Goal: Navigation & Orientation: Find specific page/section

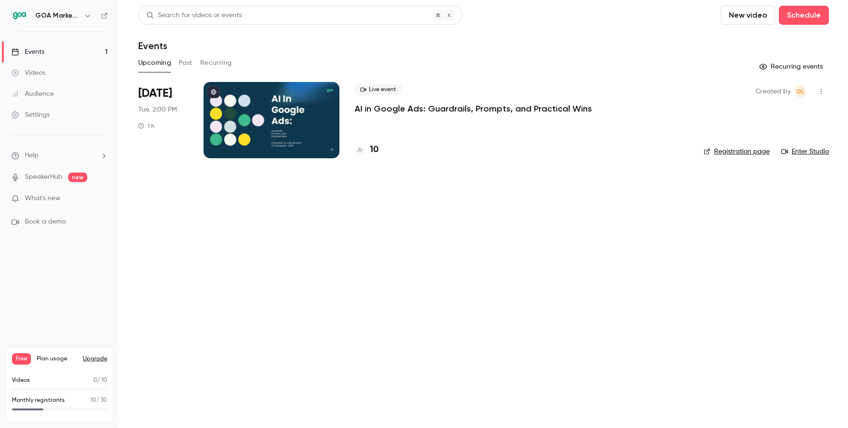
click at [44, 114] on div "Settings" at bounding box center [30, 115] width 38 height 10
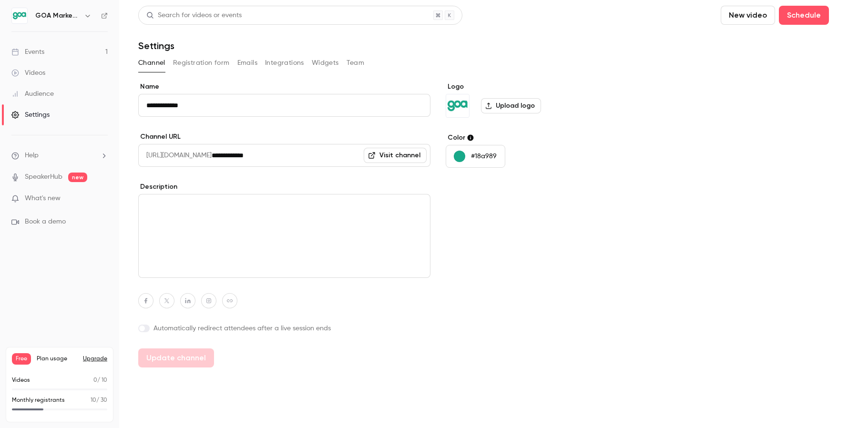
click at [37, 90] on div "Audience" at bounding box center [32, 94] width 42 height 10
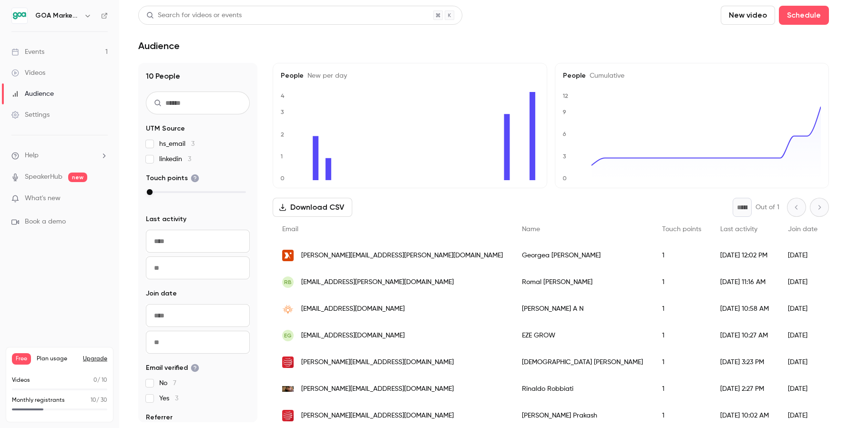
click at [51, 202] on span "What's new" at bounding box center [43, 199] width 36 height 10
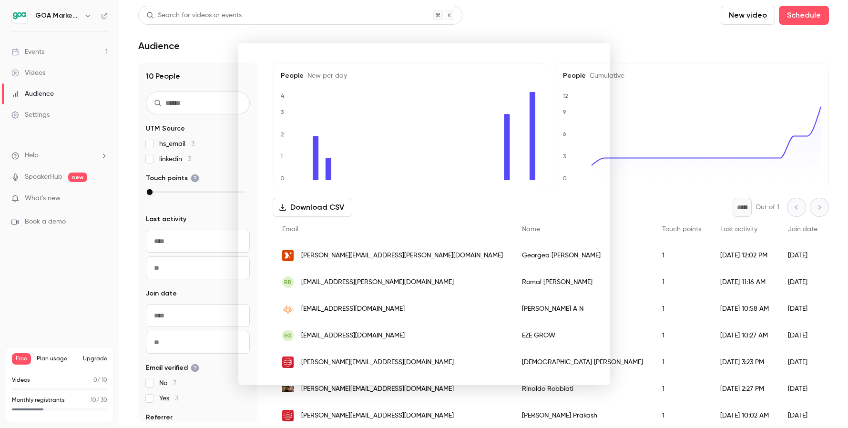
click at [49, 226] on div at bounding box center [424, 214] width 848 height 428
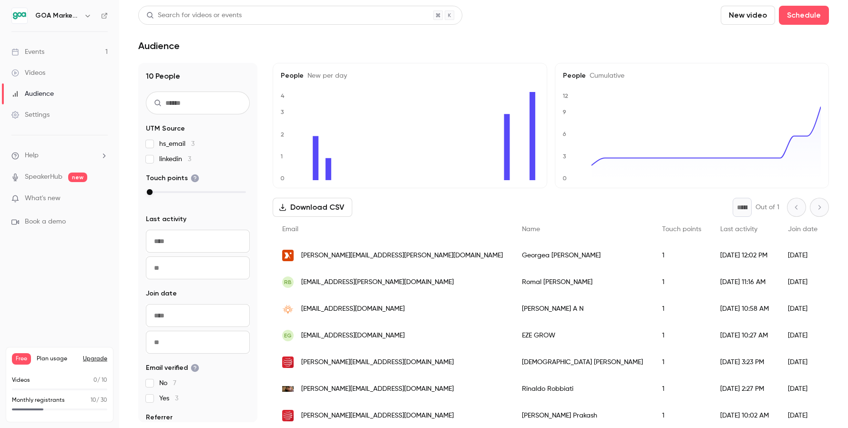
click at [37, 157] on span "Help" at bounding box center [32, 156] width 14 height 10
click at [44, 260] on div at bounding box center [424, 214] width 848 height 428
click at [24, 112] on div "Settings" at bounding box center [30, 115] width 38 height 10
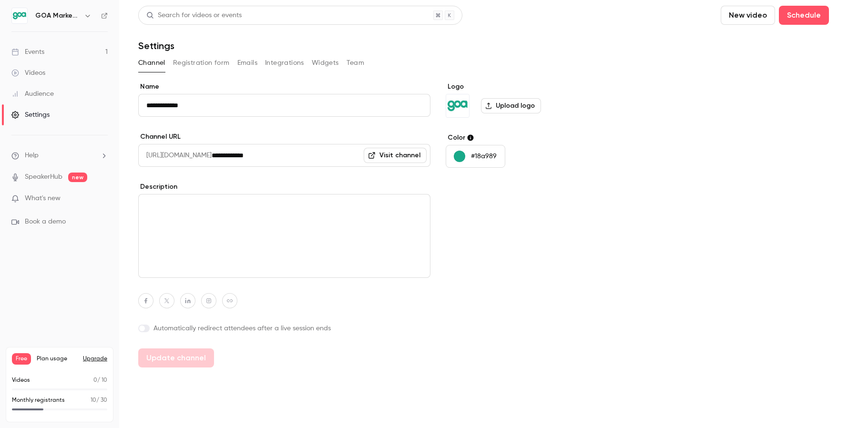
click at [50, 219] on span "Book a demo" at bounding box center [45, 222] width 41 height 10
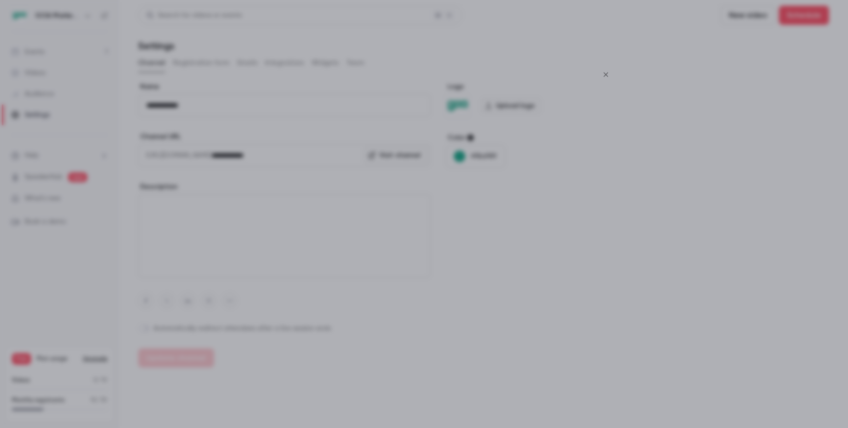
click at [605, 72] on icon "Close" at bounding box center [605, 75] width 11 height 8
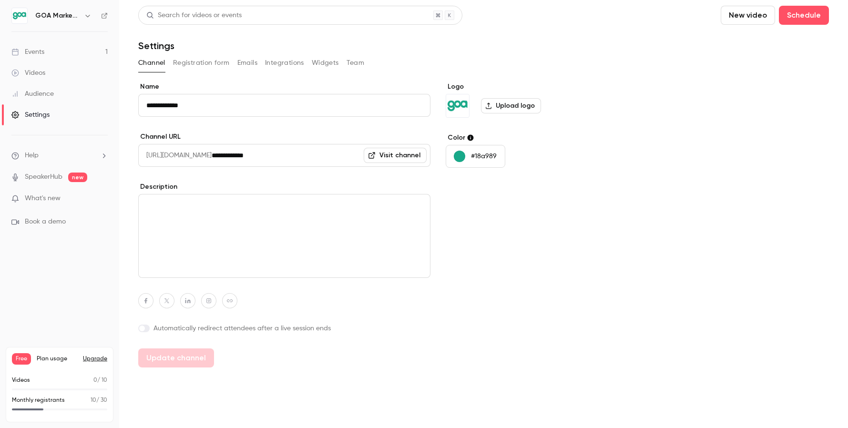
click at [47, 203] on span "What's new" at bounding box center [43, 199] width 36 height 10
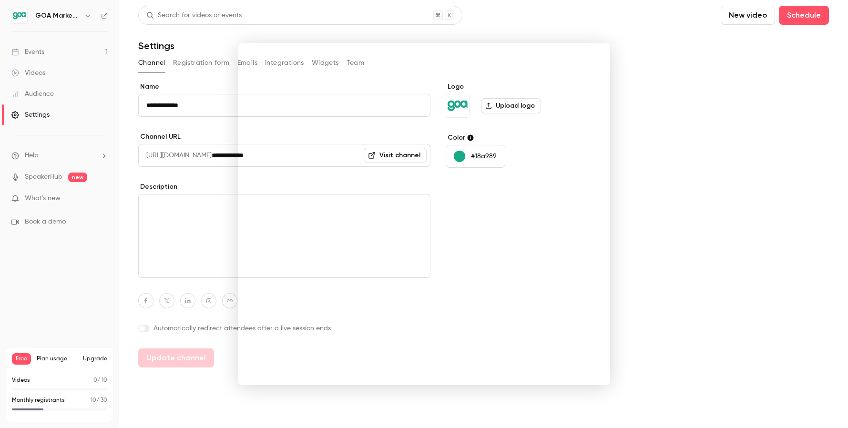
click at [712, 117] on div at bounding box center [424, 214] width 848 height 428
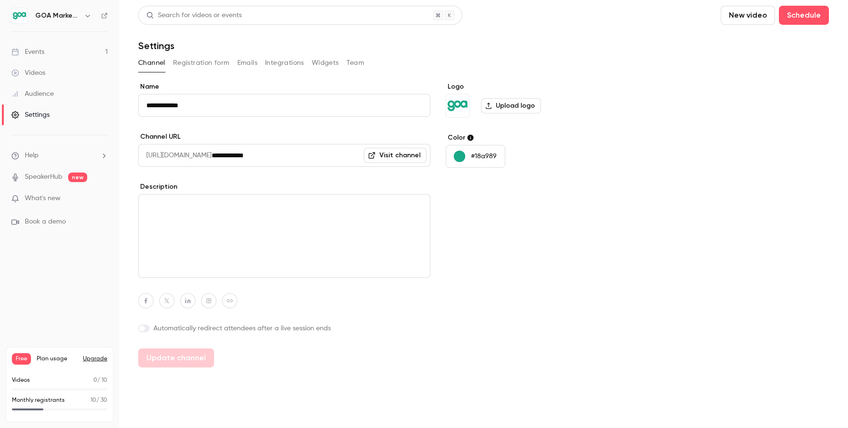
click at [25, 155] on span "Help" at bounding box center [32, 156] width 14 height 10
click at [28, 115] on div at bounding box center [424, 214] width 848 height 428
click at [31, 53] on div "Events" at bounding box center [27, 52] width 33 height 10
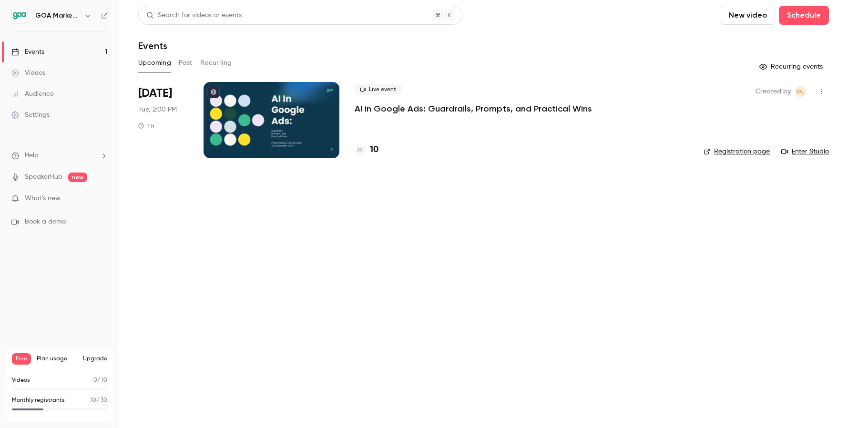
click at [14, 13] on img at bounding box center [19, 15] width 15 height 15
click at [90, 20] on button "button" at bounding box center [87, 15] width 11 height 11
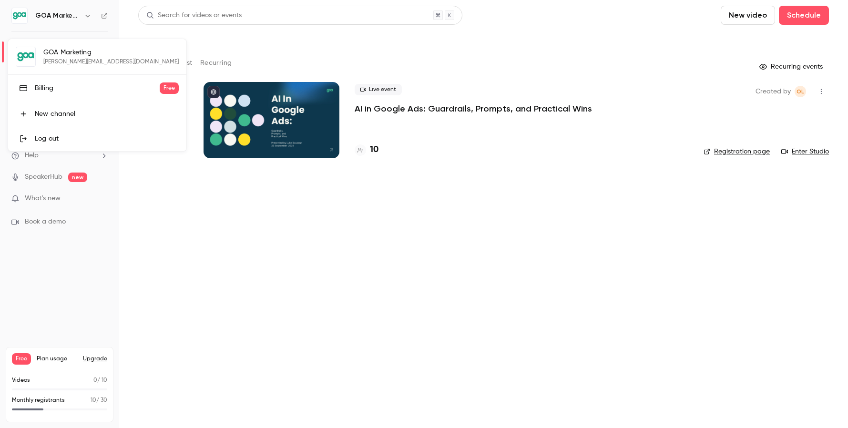
click at [105, 234] on div at bounding box center [424, 214] width 848 height 428
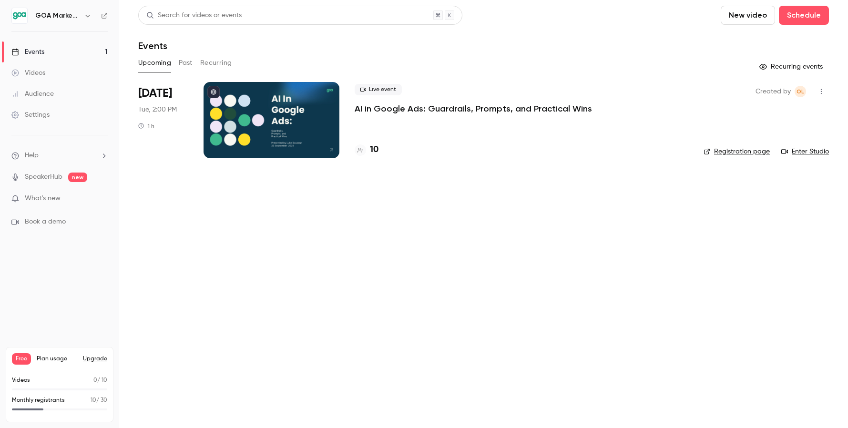
click at [31, 153] on span "Help" at bounding box center [32, 156] width 14 height 10
click at [156, 177] on span "Help center" at bounding box center [149, 174] width 36 height 10
